Goal: Understand process/instructions: Learn how to perform a task or action

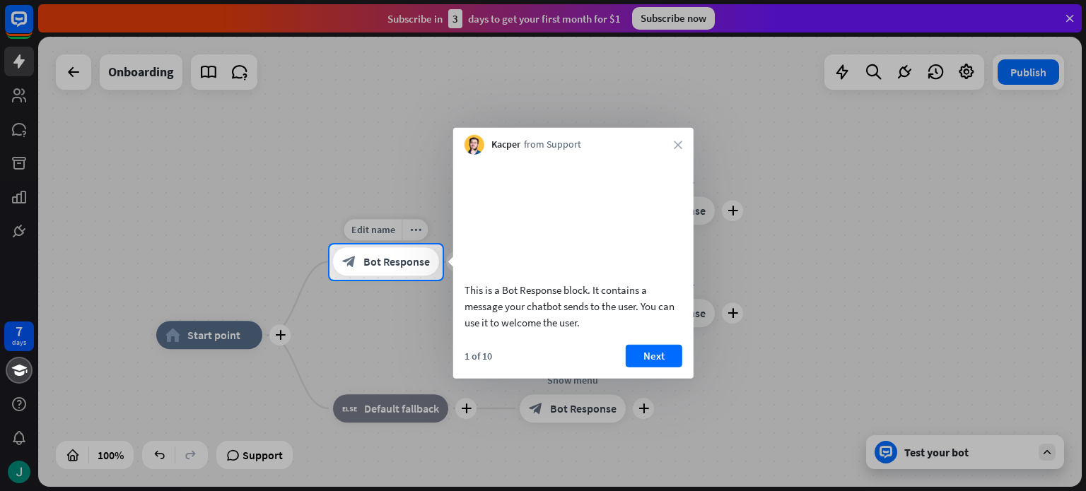
click at [363, 257] on span "Bot Response" at bounding box center [396, 262] width 66 height 14
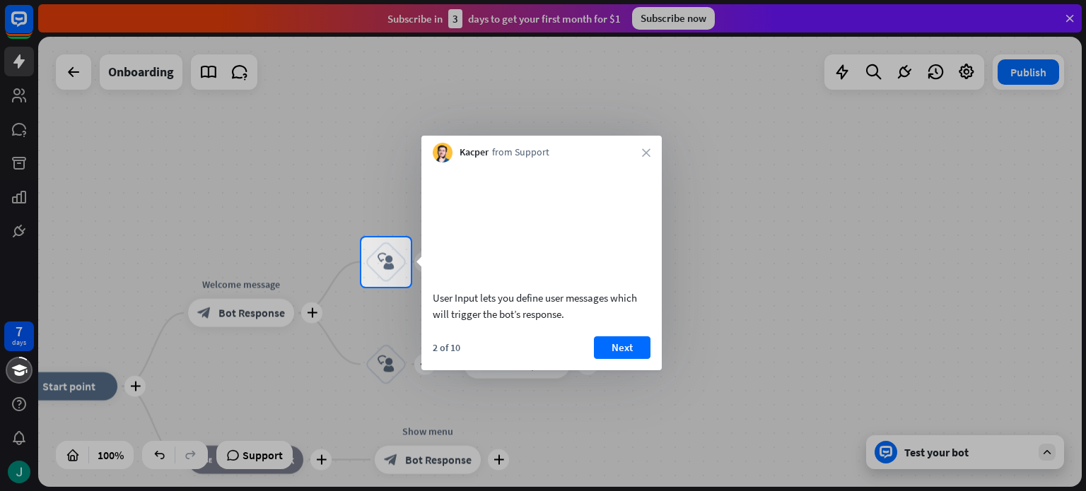
click at [391, 315] on div at bounding box center [543, 389] width 1086 height 205
click at [610, 359] on button "Next" at bounding box center [622, 348] width 57 height 23
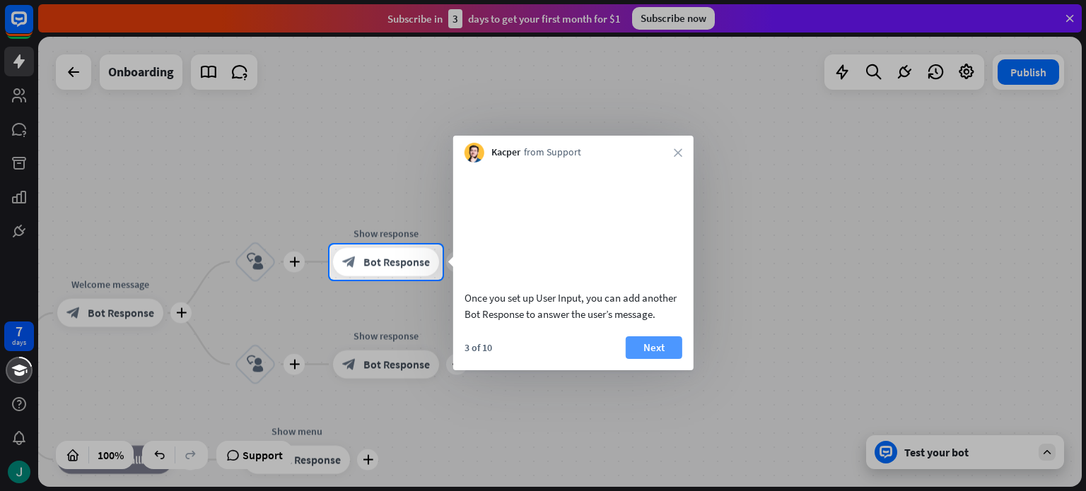
click at [651, 359] on button "Next" at bounding box center [654, 348] width 57 height 23
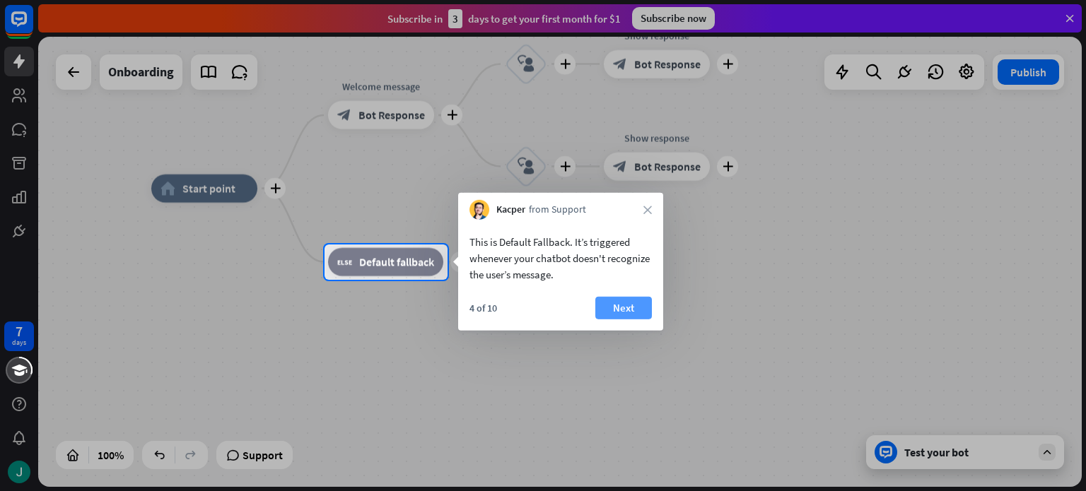
click at [626, 309] on button "Next" at bounding box center [623, 308] width 57 height 23
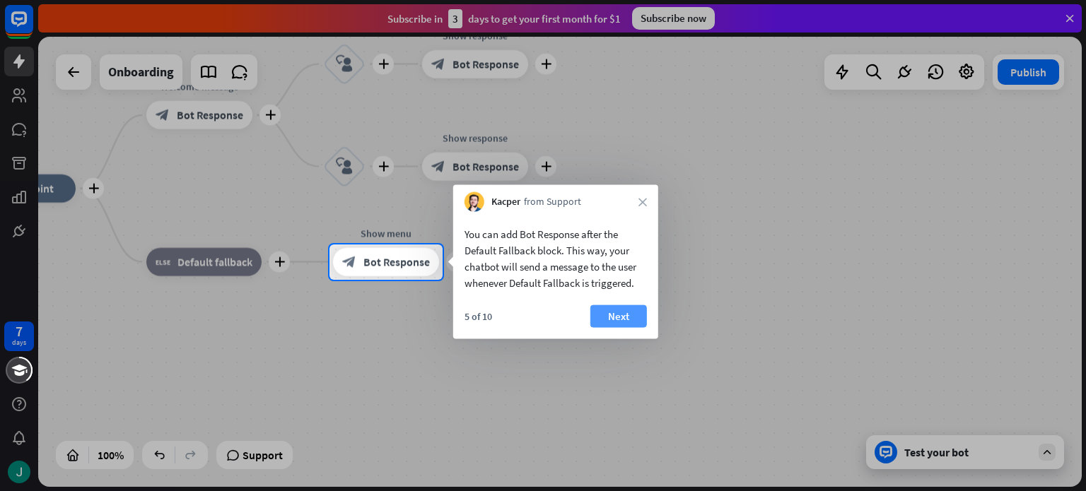
click at [623, 310] on button "Next" at bounding box center [618, 316] width 57 height 23
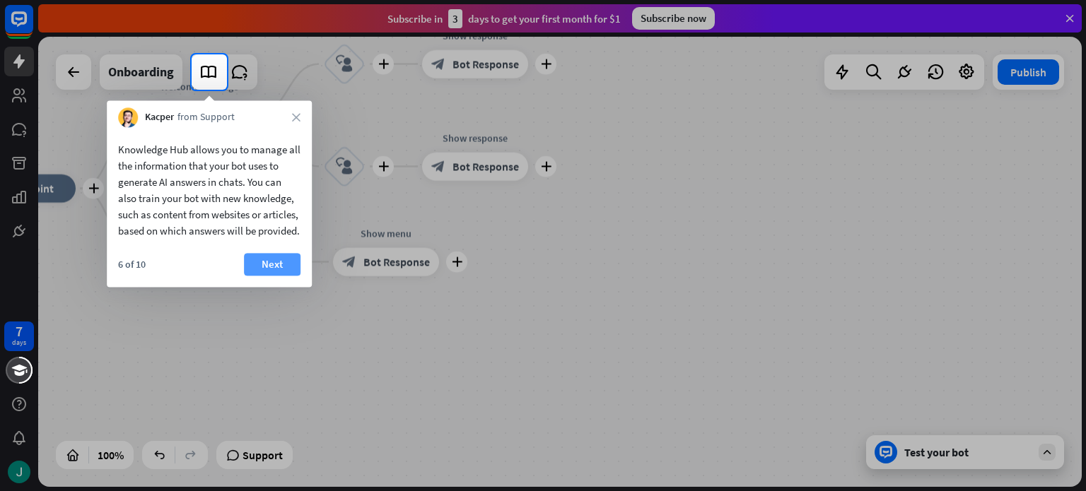
click at [248, 274] on button "Next" at bounding box center [272, 264] width 57 height 23
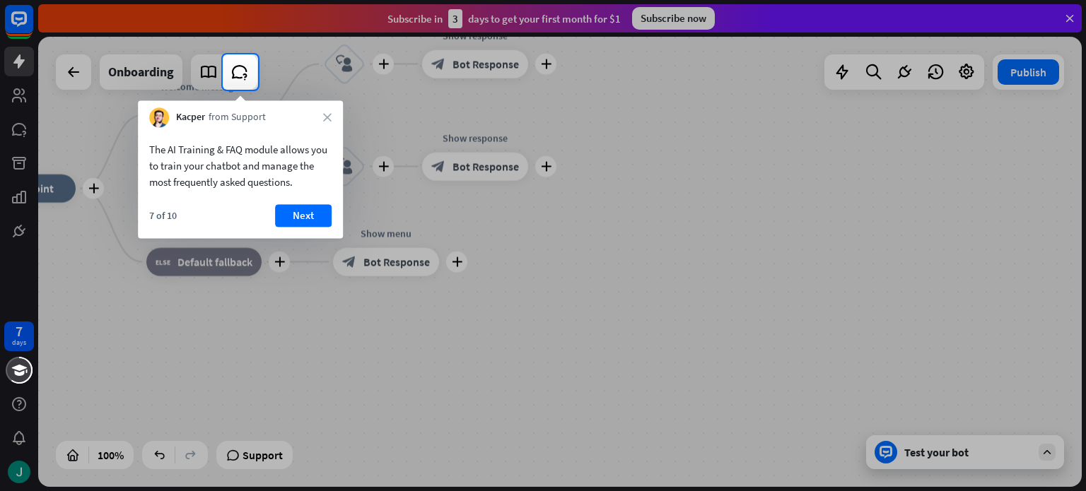
click at [288, 200] on div "The AI Training & FAQ module allows you to train your chatbot and manage the mo…" at bounding box center [240, 182] width 205 height 111
click at [289, 211] on button "Next" at bounding box center [303, 215] width 57 height 23
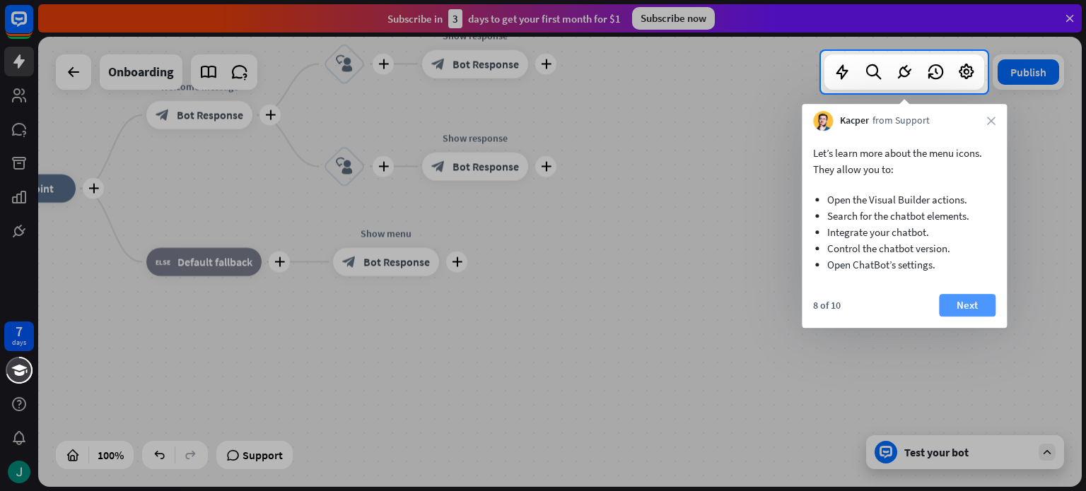
drag, startPoint x: 951, startPoint y: 319, endPoint x: 961, endPoint y: 310, distance: 13.5
click at [953, 318] on div "8 of 10 Next" at bounding box center [904, 311] width 205 height 34
click at [962, 309] on button "Next" at bounding box center [967, 305] width 57 height 23
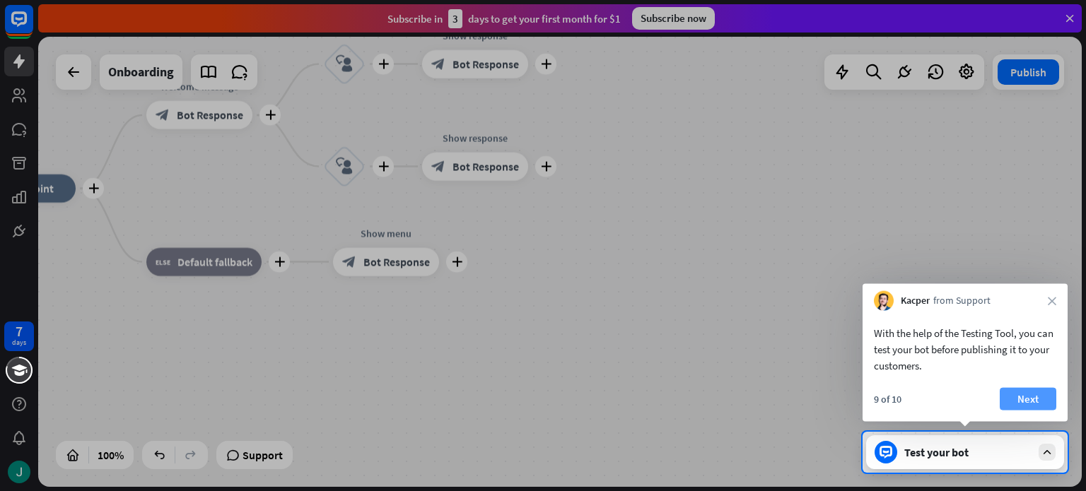
click at [1028, 404] on button "Next" at bounding box center [1028, 399] width 57 height 23
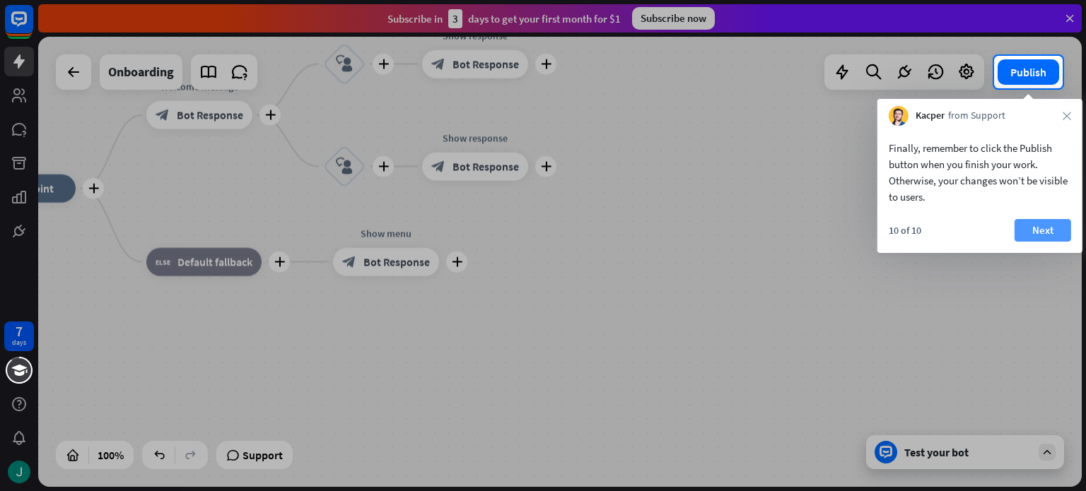
click at [1041, 238] on button "Next" at bounding box center [1043, 230] width 57 height 23
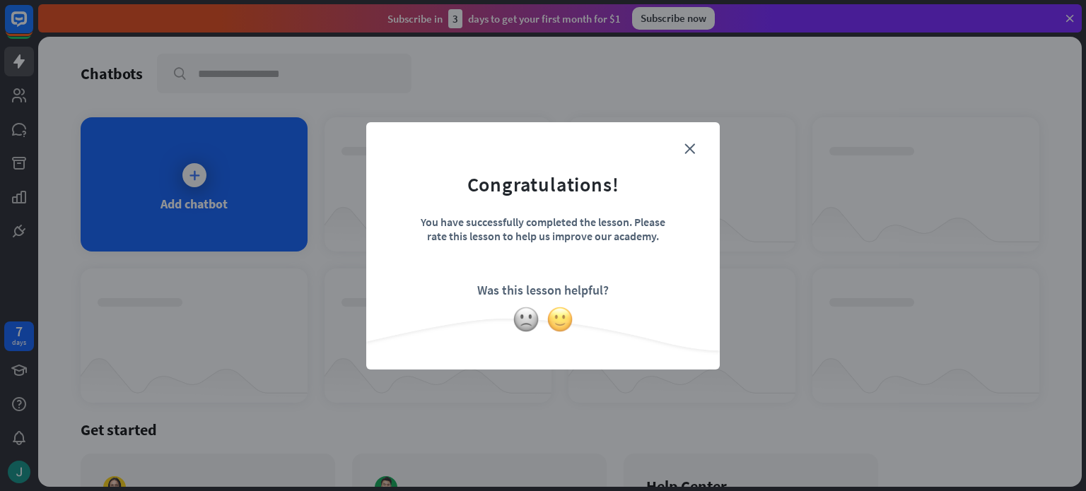
click at [552, 321] on img at bounding box center [560, 319] width 27 height 27
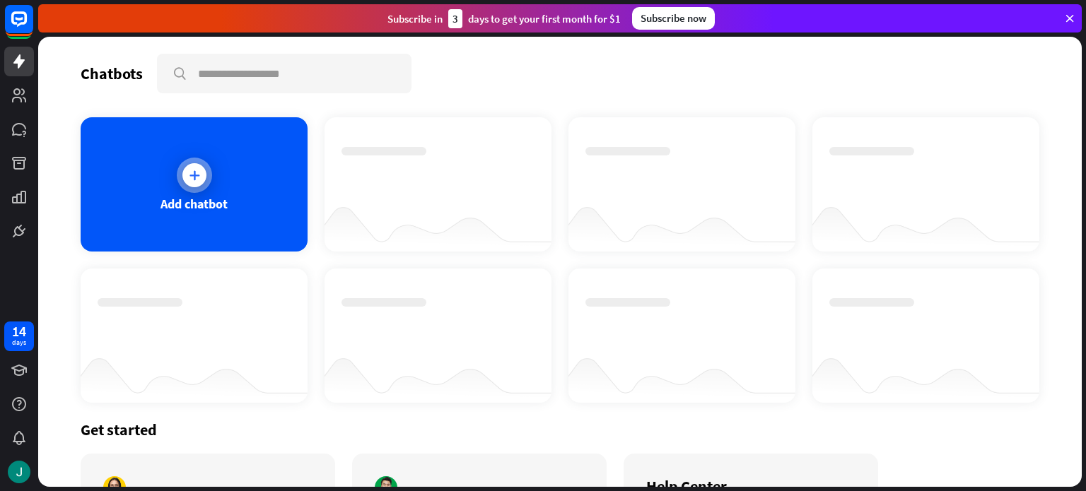
click at [194, 168] on icon at bounding box center [194, 175] width 14 height 14
